Goal: Transaction & Acquisition: Book appointment/travel/reservation

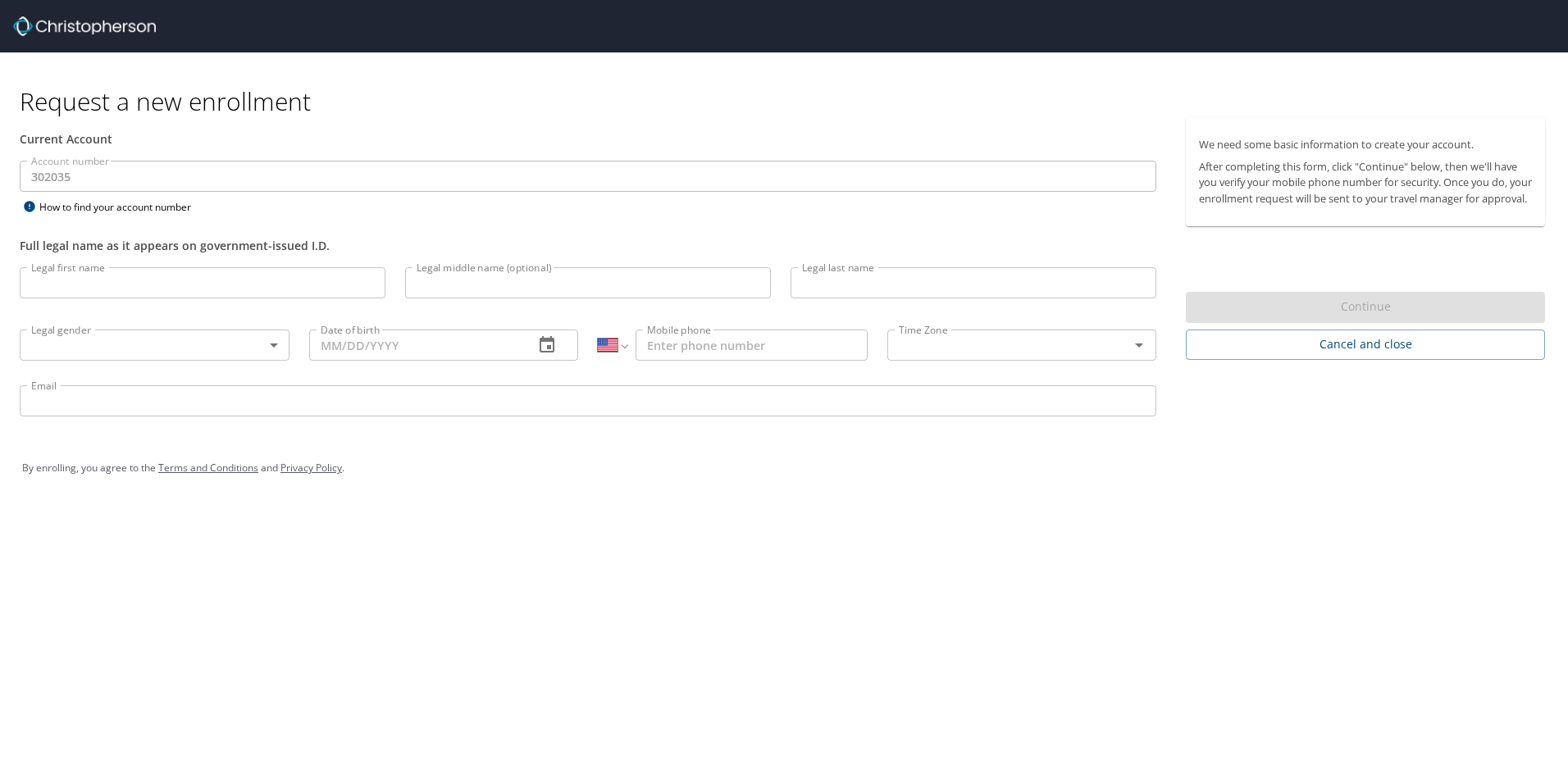
select select "US"
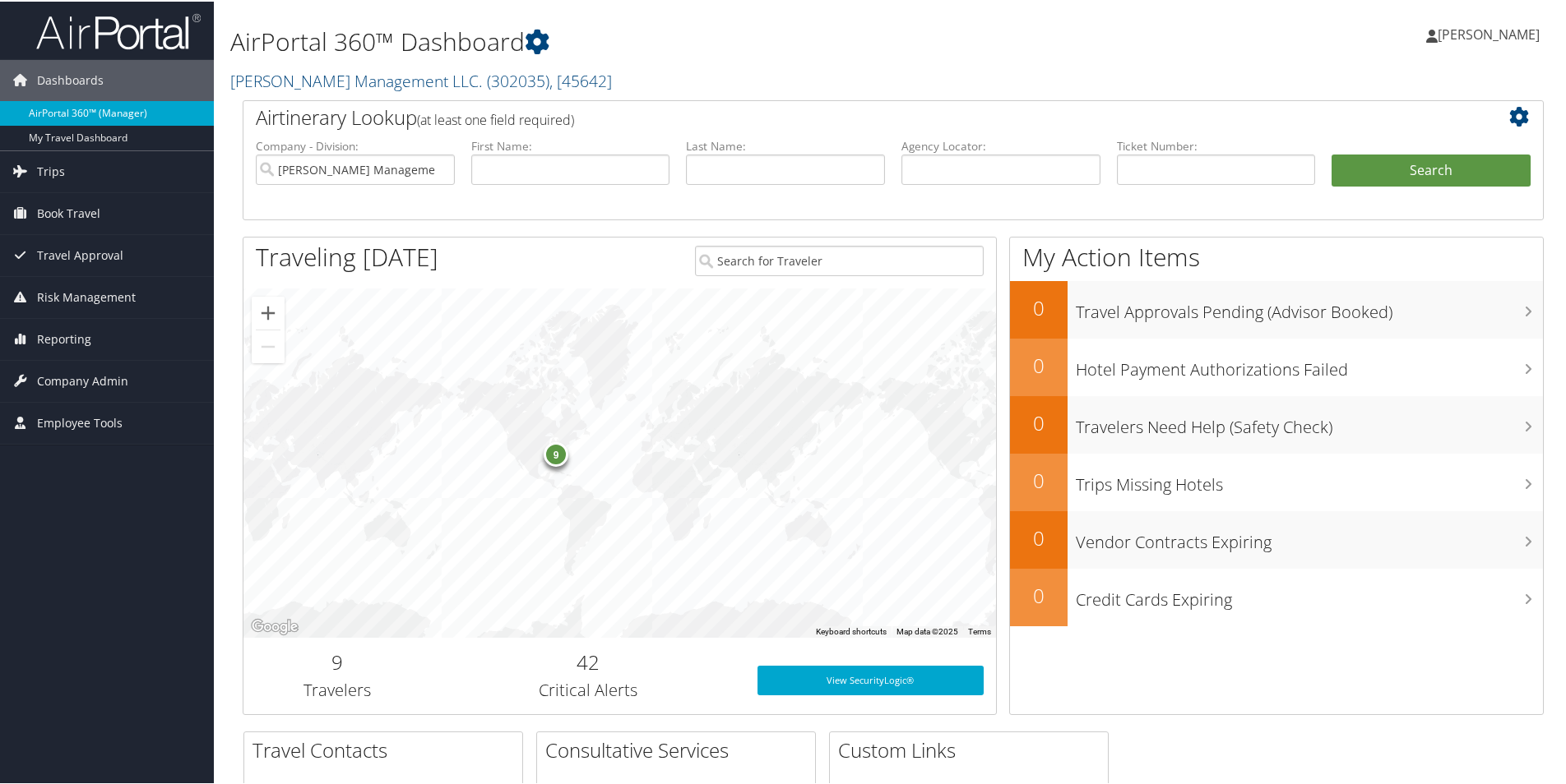
click at [108, 111] on link "AirPortal 360™ (Manager)" at bounding box center [106, 112] width 214 height 25
click at [56, 215] on span "Book Travel" at bounding box center [68, 212] width 64 height 41
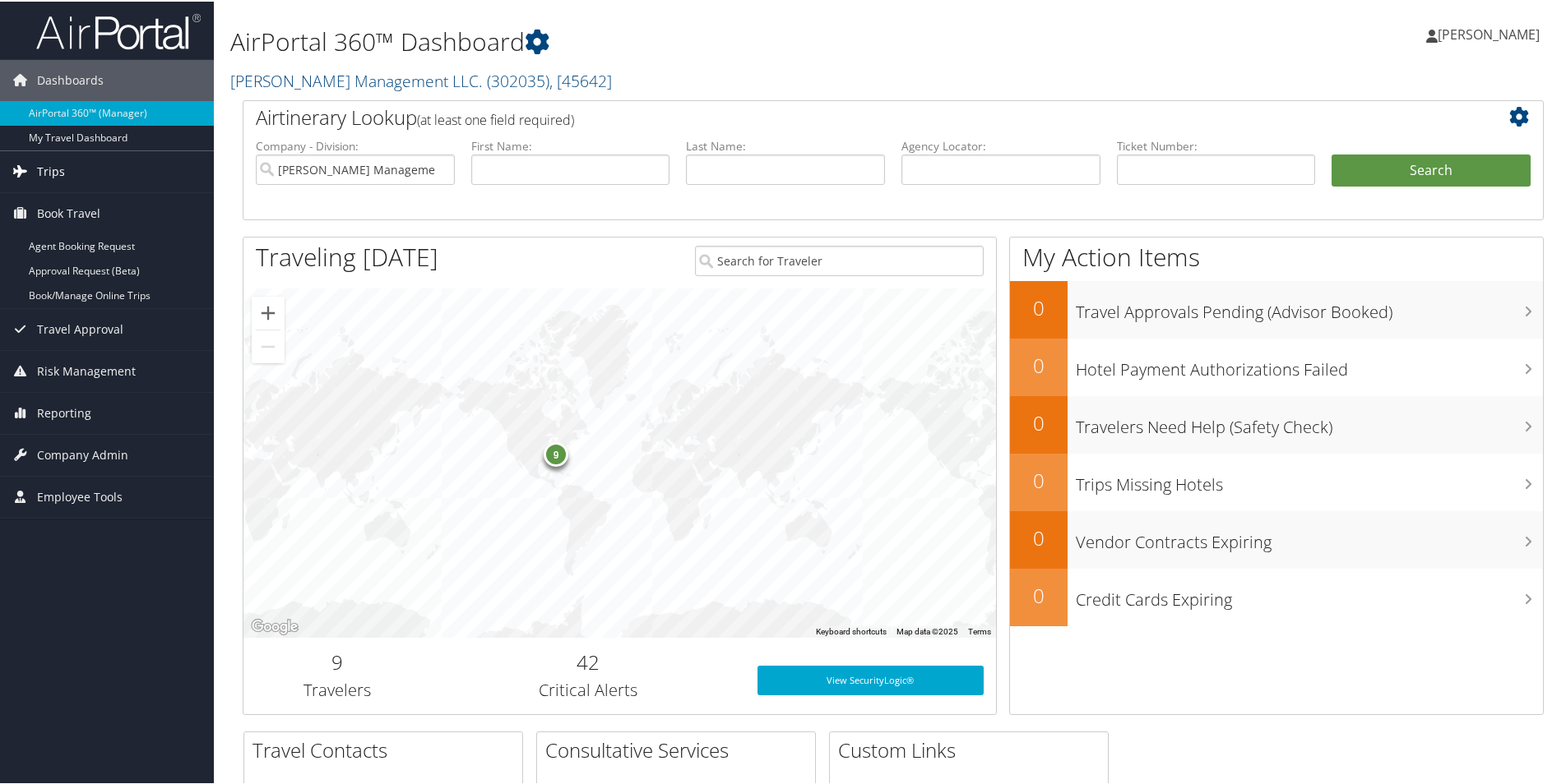
click at [58, 170] on span "Trips" at bounding box center [50, 170] width 28 height 41
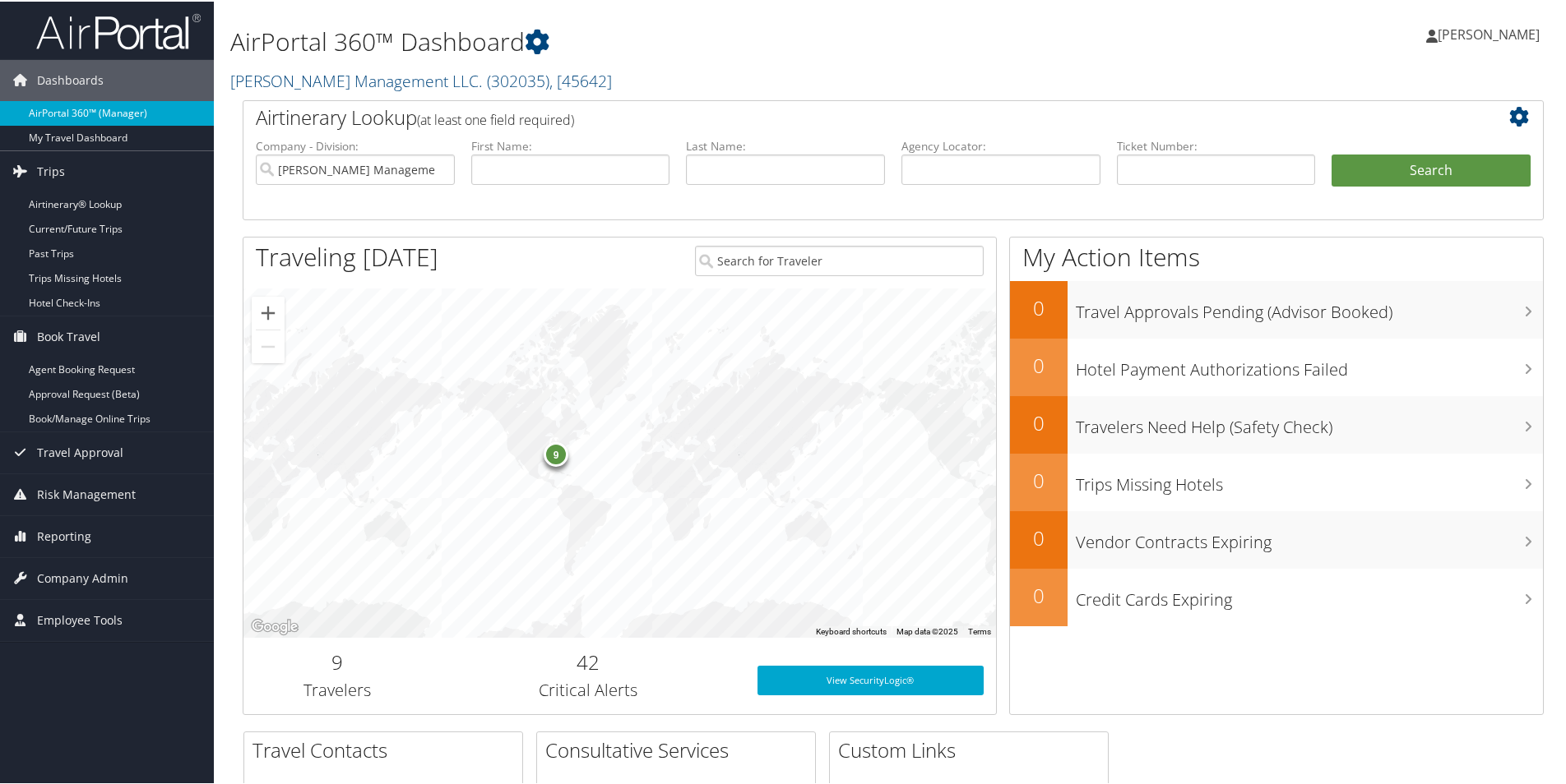
click at [75, 111] on link "AirPortal 360™ (Manager)" at bounding box center [106, 112] width 214 height 25
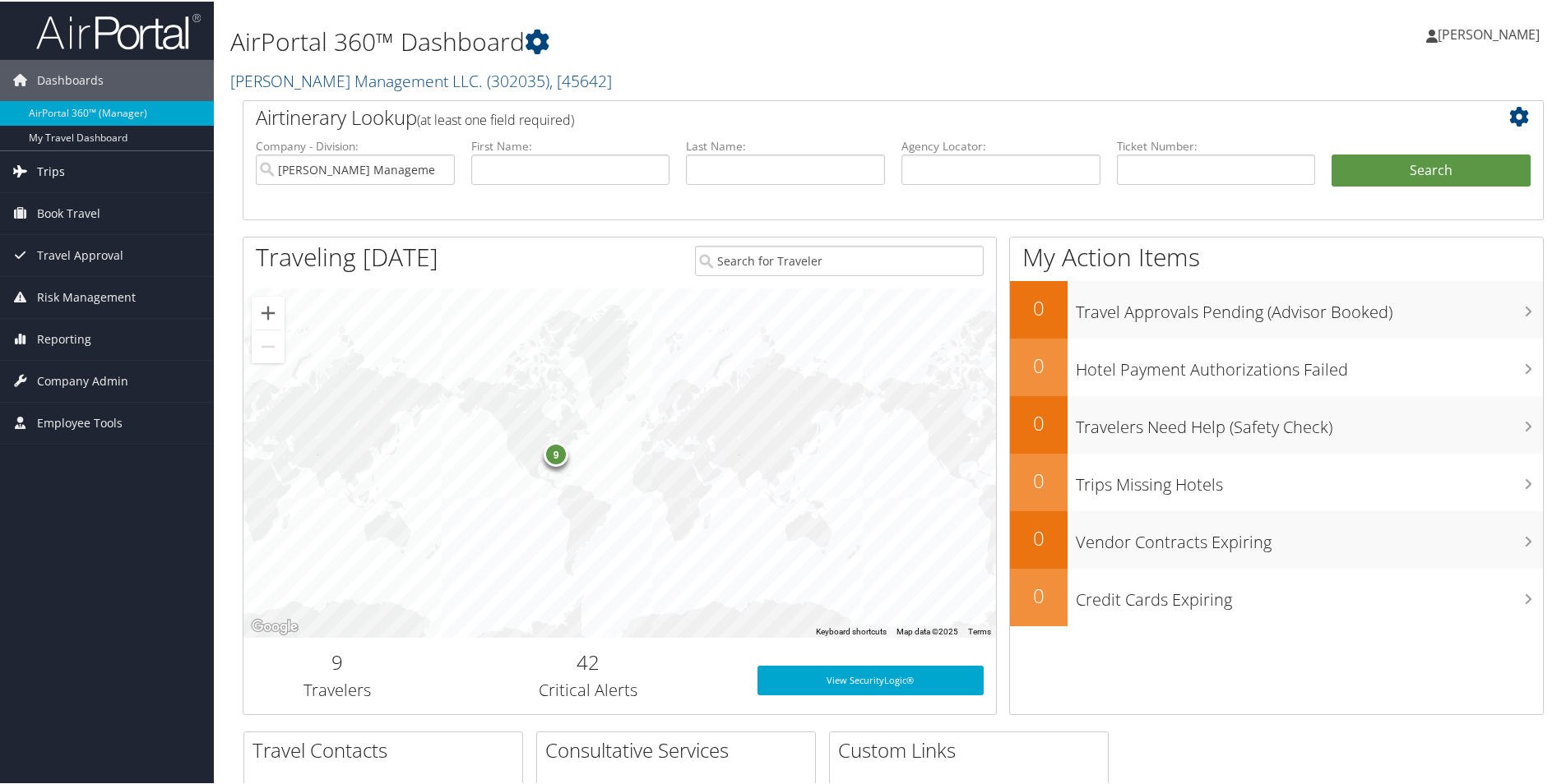
click at [44, 161] on span "Trips" at bounding box center [50, 170] width 28 height 41
click at [68, 335] on span "Book Travel" at bounding box center [68, 335] width 64 height 41
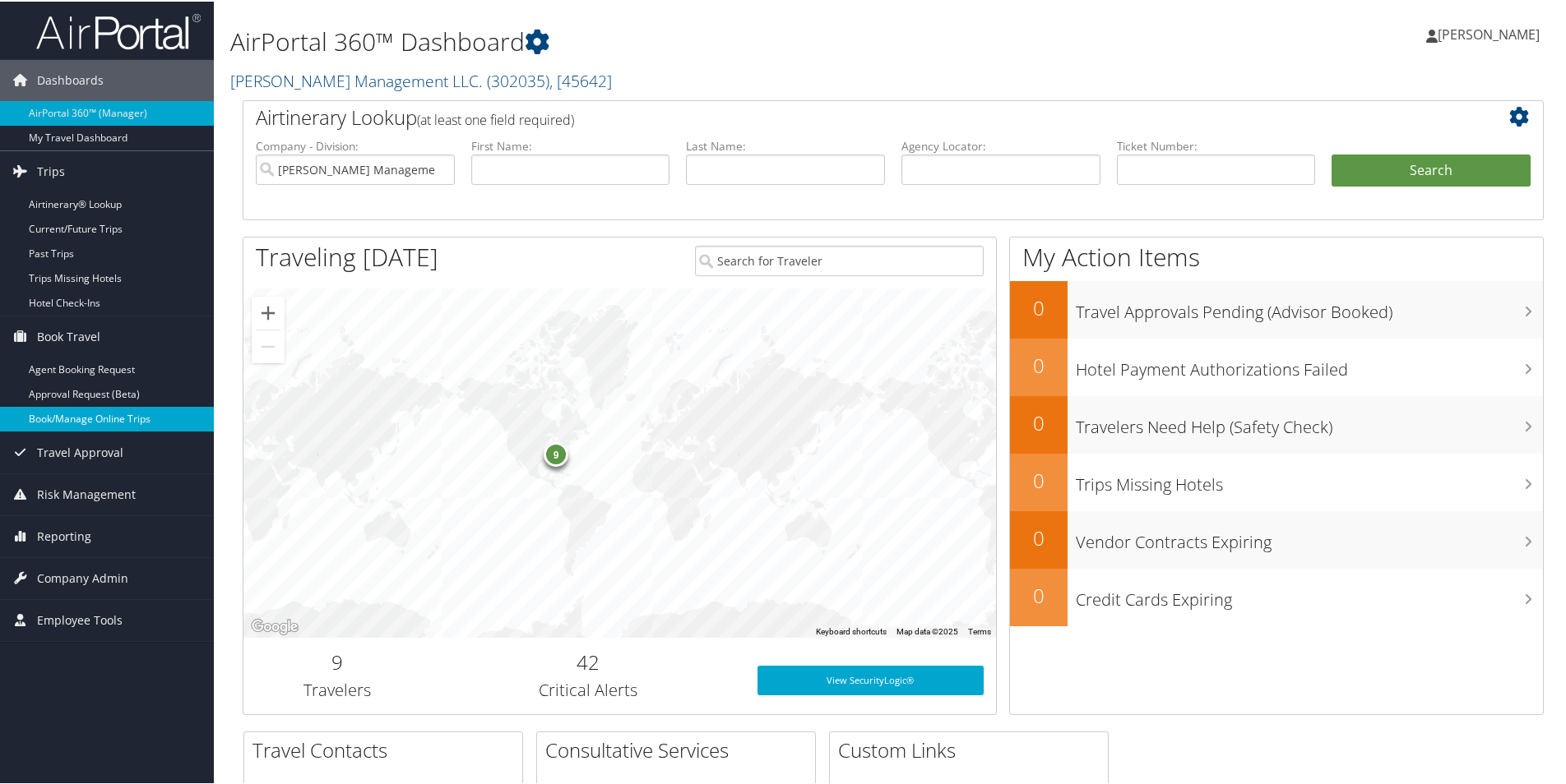
click at [74, 420] on link "Book/Manage Online Trips" at bounding box center [106, 418] width 214 height 25
